Goal: Navigation & Orientation: Understand site structure

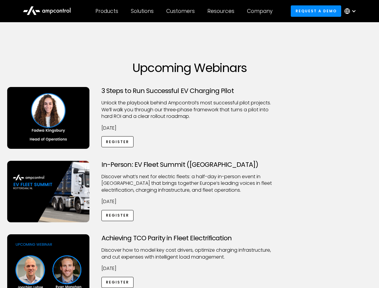
click at [185, 11] on div "Customers" at bounding box center [180, 11] width 29 height 7
click at [107, 11] on div "Products" at bounding box center [107, 11] width 23 height 7
click at [143, 11] on div "Solutions" at bounding box center [142, 11] width 23 height 7
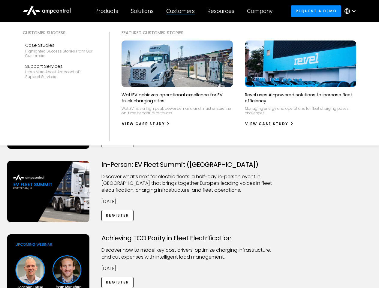
click at [182, 11] on div "Customers" at bounding box center [180, 11] width 29 height 7
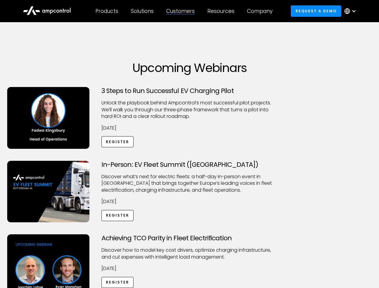
click at [222, 11] on div "Resources" at bounding box center [221, 11] width 27 height 7
click at [262, 11] on div "Company" at bounding box center [260, 11] width 26 height 7
click at [352, 11] on div at bounding box center [354, 11] width 5 height 5
